Goal: Information Seeking & Learning: Learn about a topic

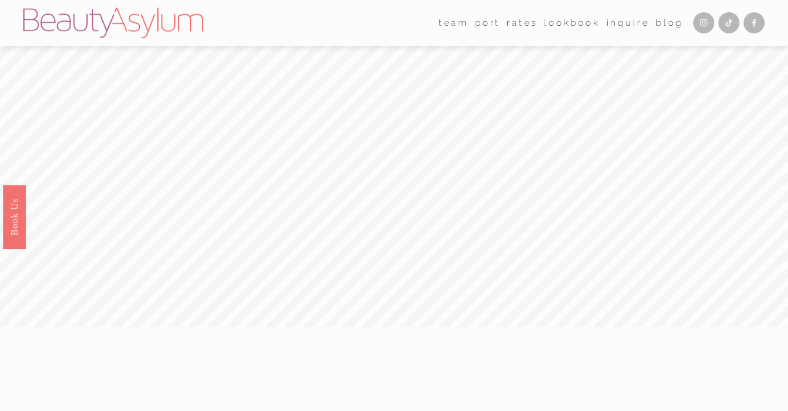
click at [520, 23] on link "Rates" at bounding box center [521, 23] width 31 height 18
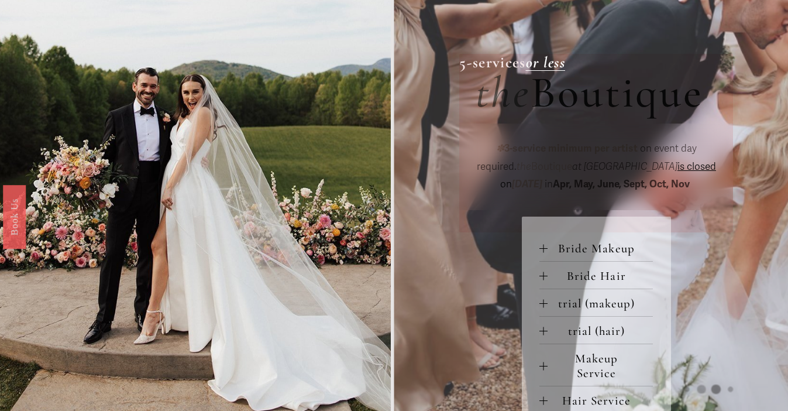
scroll to position [381, 0]
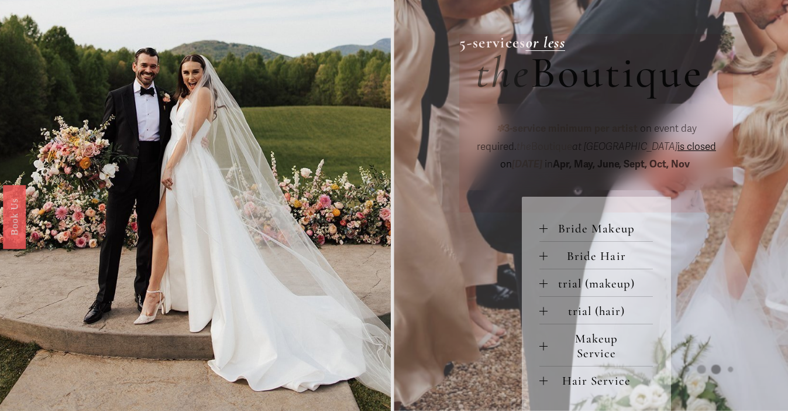
click at [568, 223] on span "Bride Makeup" at bounding box center [599, 228] width 105 height 15
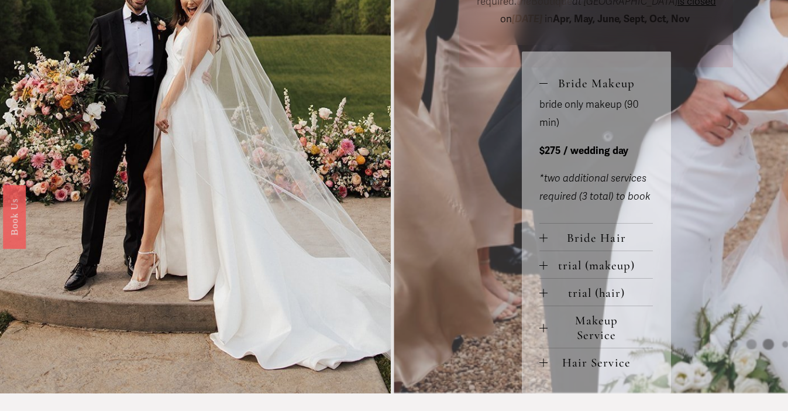
scroll to position [531, 0]
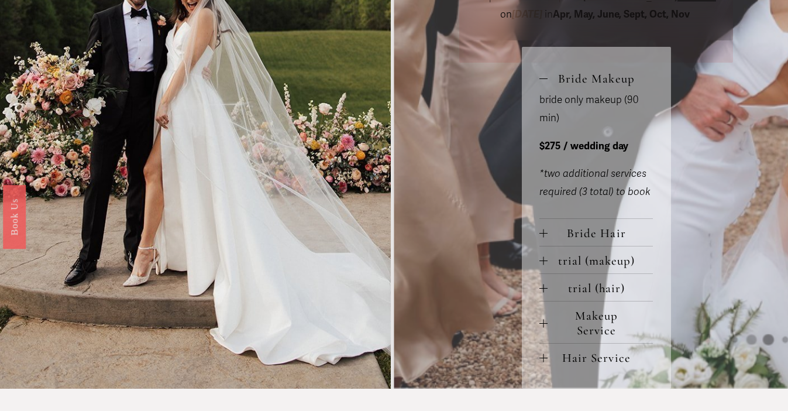
click at [570, 228] on span "Bride Hair" at bounding box center [599, 233] width 105 height 15
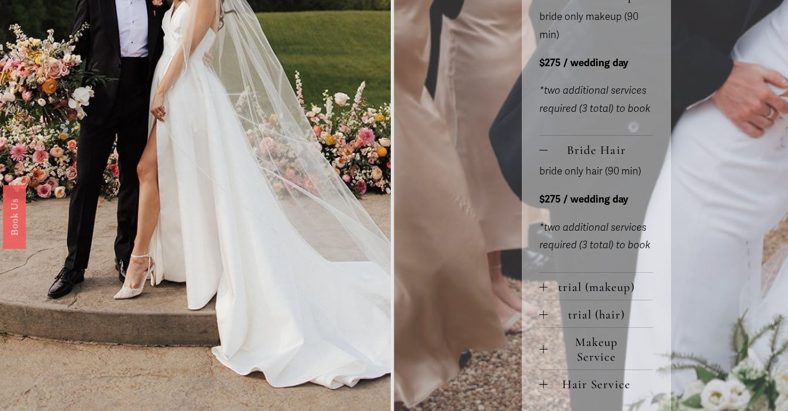
scroll to position [638, 0]
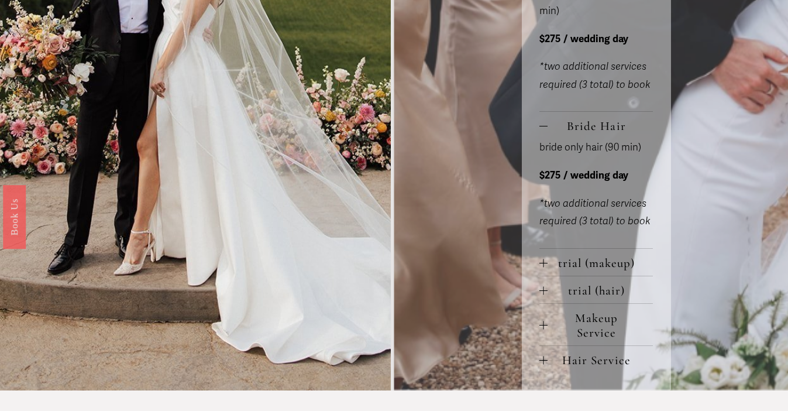
click at [575, 265] on span "trial (makeup)" at bounding box center [599, 263] width 105 height 15
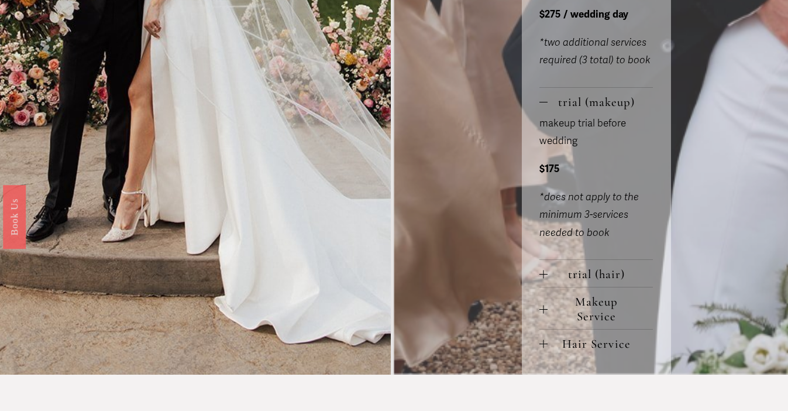
scroll to position [809, 0]
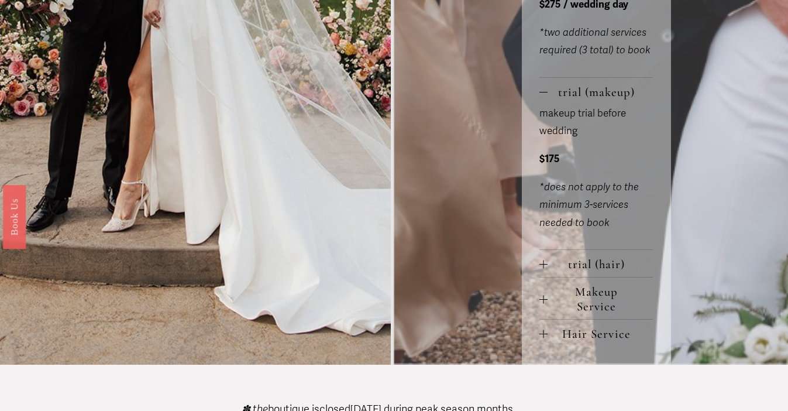
click at [572, 266] on span "trial (hair)" at bounding box center [599, 264] width 105 height 15
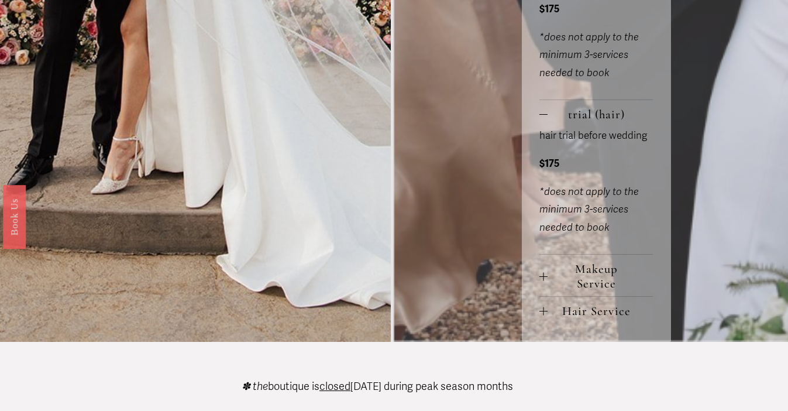
scroll to position [972, 0]
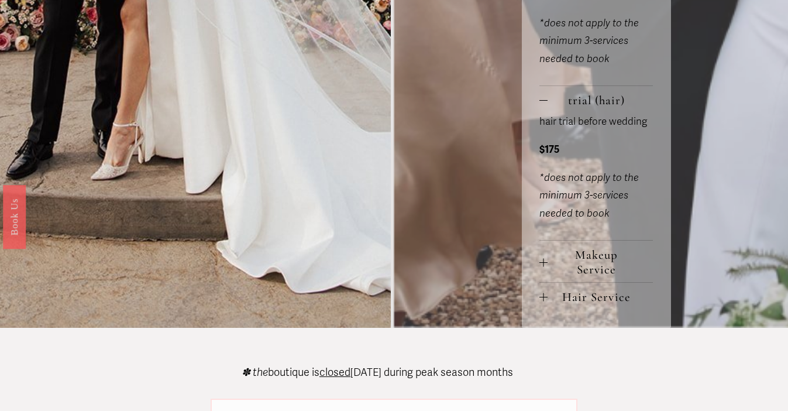
click at [571, 270] on span "Makeup Service" at bounding box center [599, 261] width 105 height 29
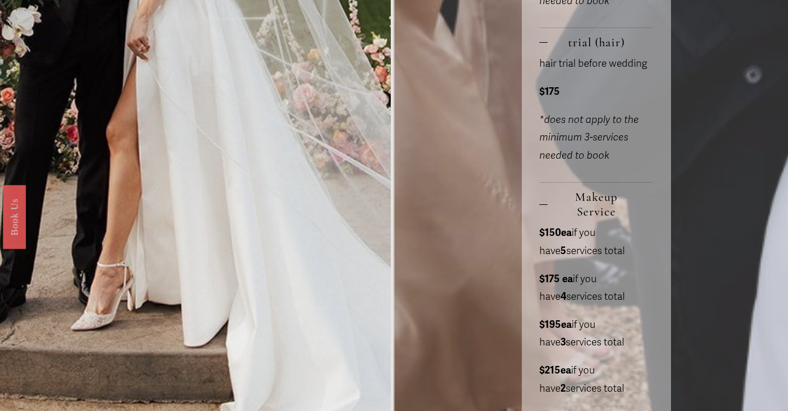
scroll to position [1034, 0]
